Goal: Find specific page/section: Find specific page/section

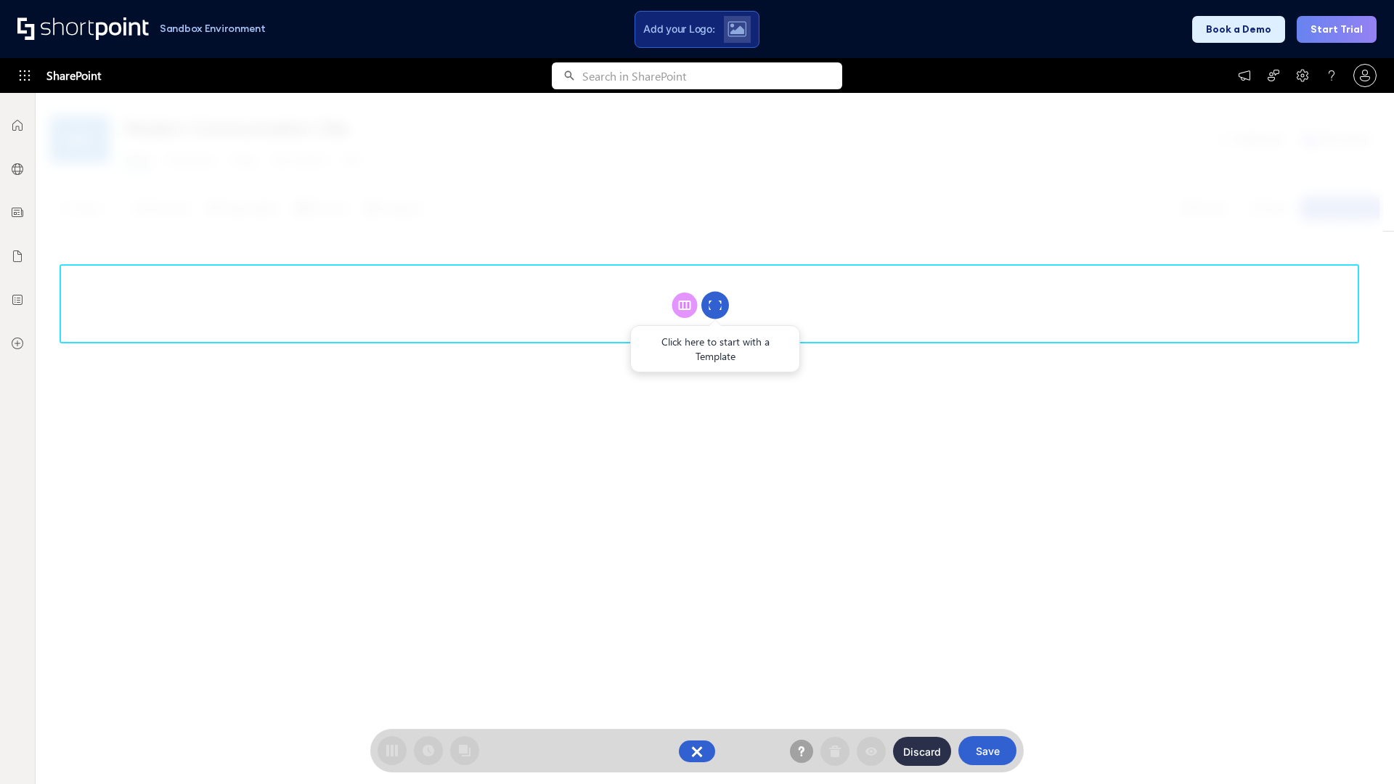
click at [715, 305] on circle at bounding box center [716, 306] width 28 height 28
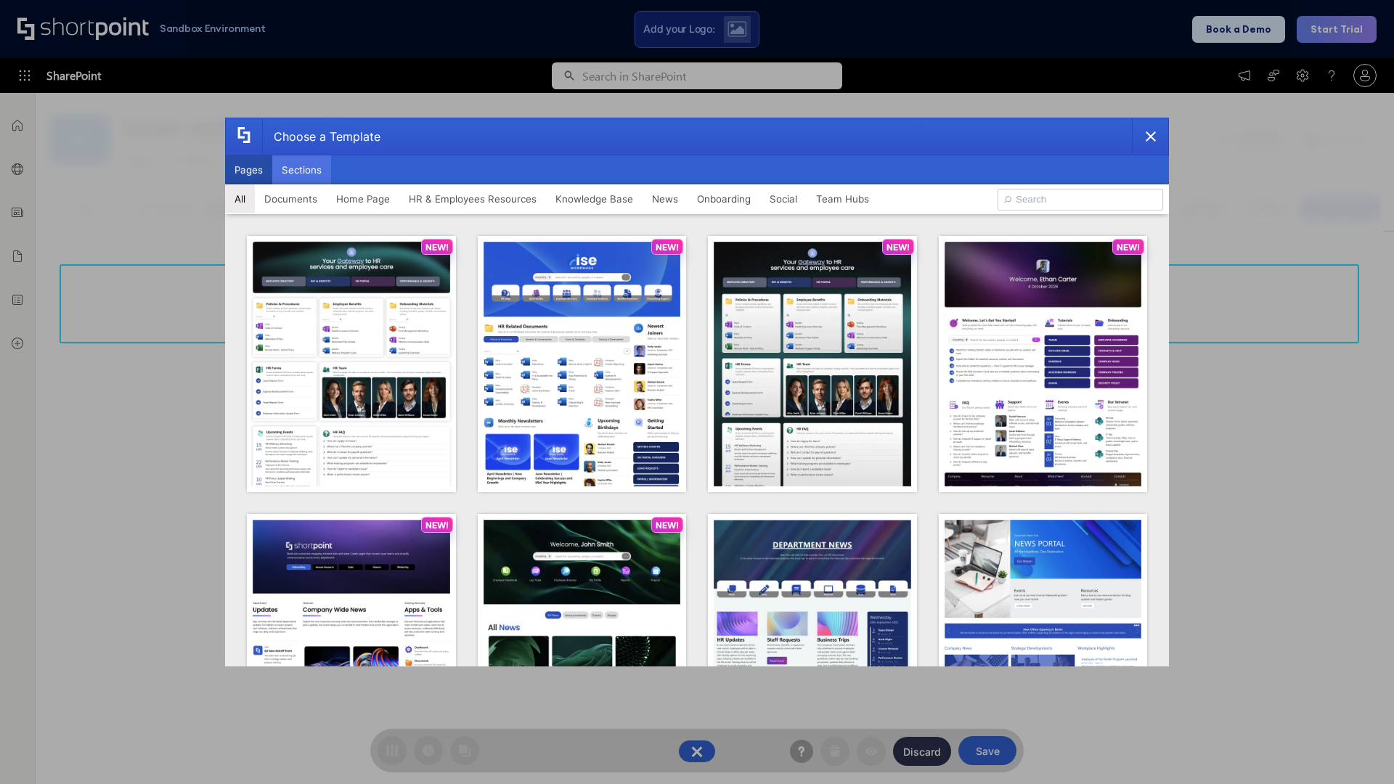
click at [301, 170] on button "Sections" at bounding box center [301, 169] width 59 height 29
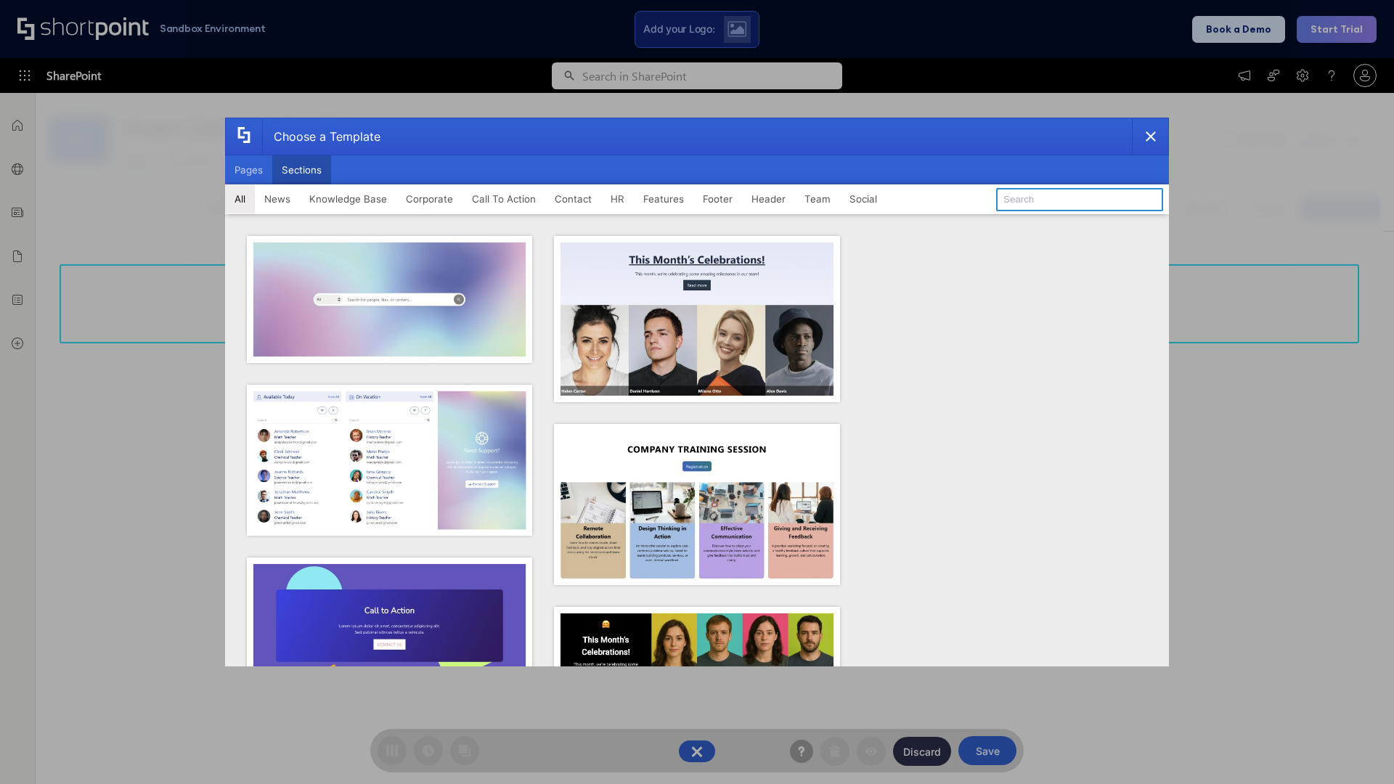
type input "Knowledge Base 2"
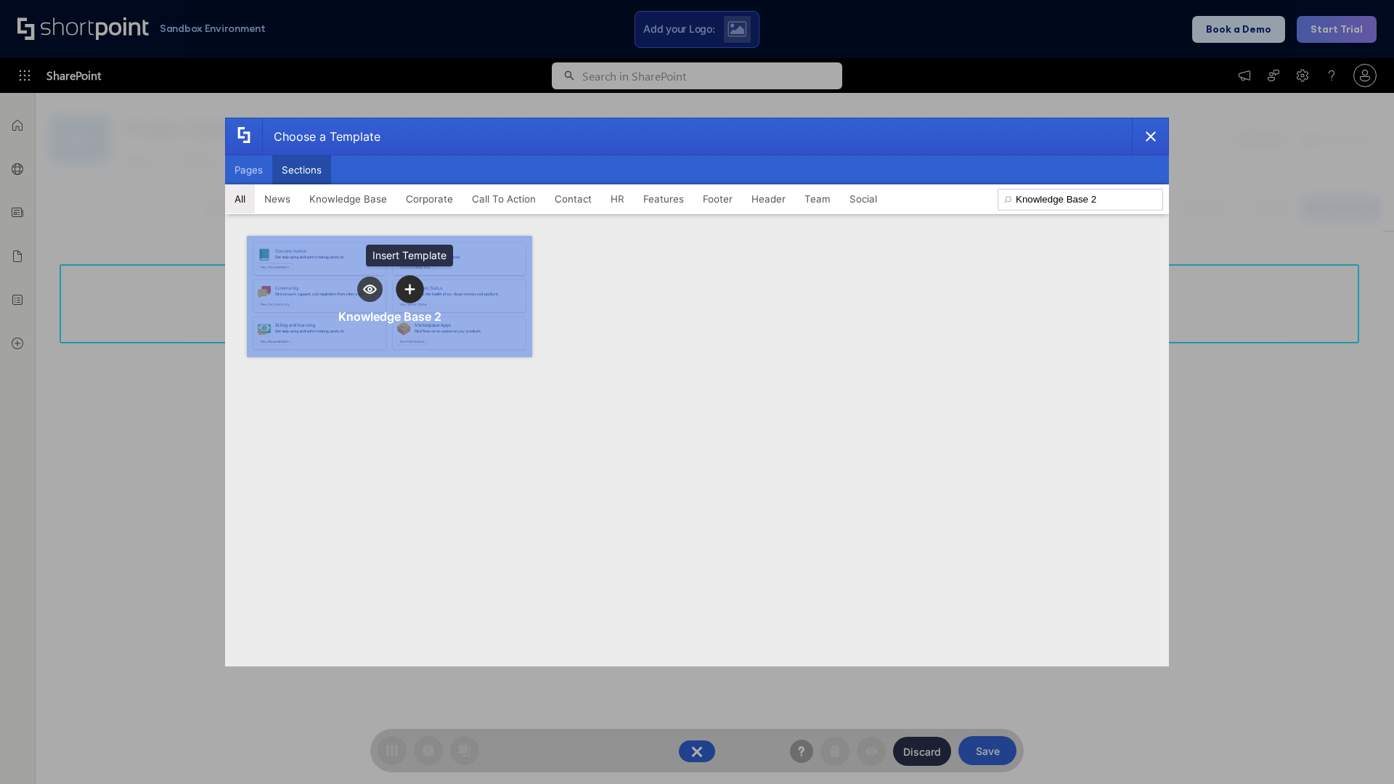
click at [410, 289] on icon "template selector" at bounding box center [410, 289] width 10 height 10
